Goal: Check status

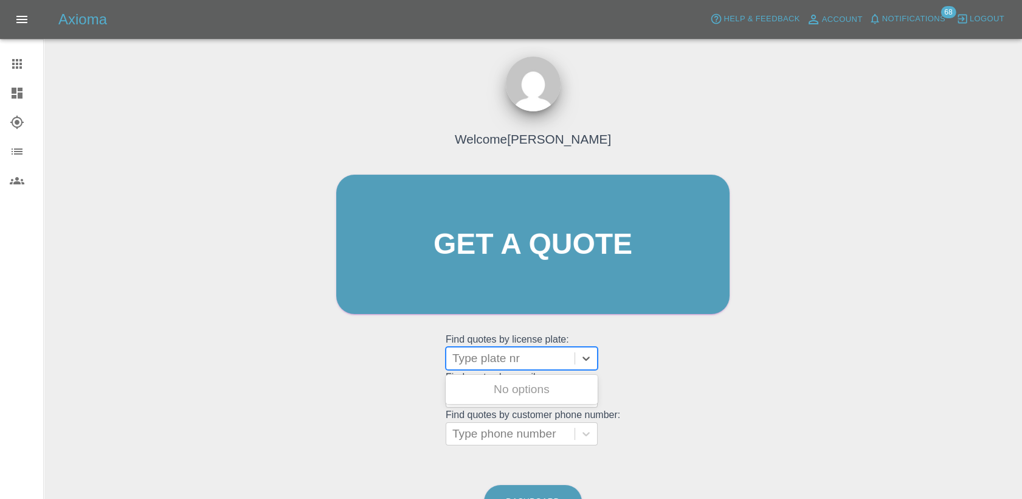
type input "DW74FZT"
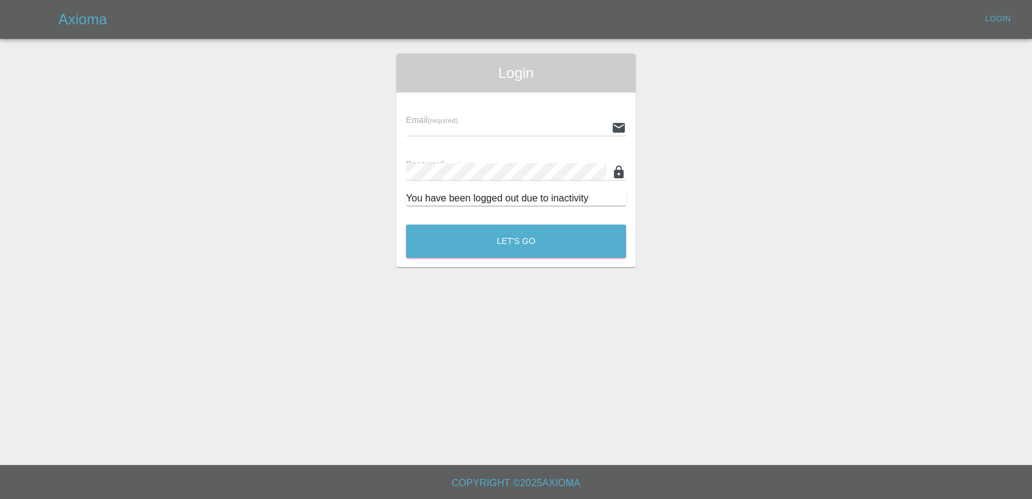
type input "[PERSON_NAME][EMAIL_ADDRESS][PERSON_NAME][DOMAIN_NAME]"
click at [506, 247] on button "Let's Go" at bounding box center [516, 240] width 220 height 33
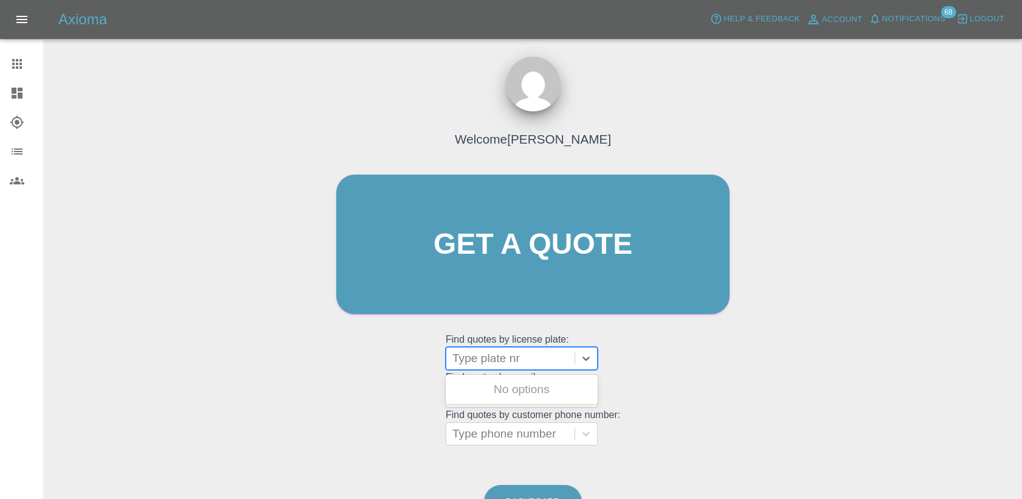
click at [520, 358] on div at bounding box center [510, 358] width 116 height 17
paste input "DW74FZT"
click at [462, 359] on input "DW74FZT" at bounding box center [482, 358] width 60 height 15
type input "DW74FZT"
click at [524, 400] on div "DW74FZT, Finished" at bounding box center [522, 389] width 152 height 24
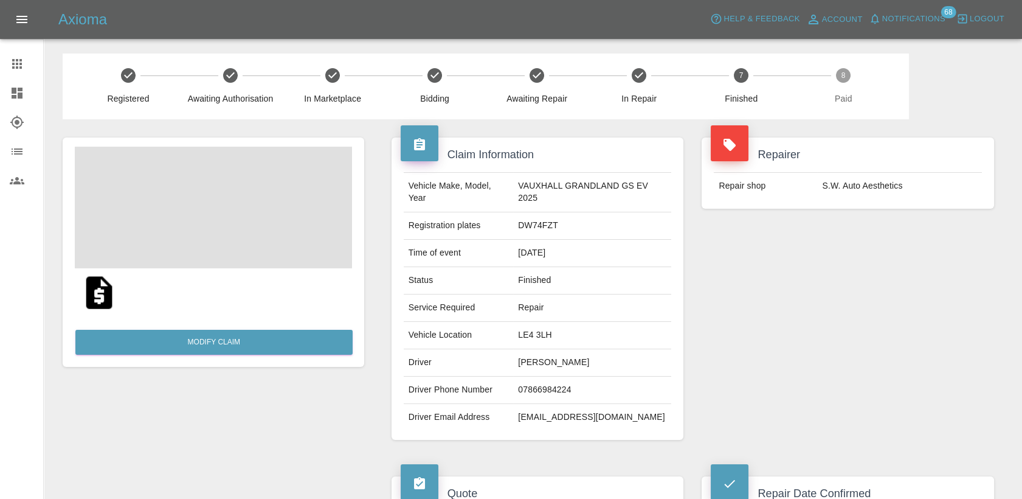
click at [116, 294] on img at bounding box center [99, 292] width 39 height 39
